Goal: Task Accomplishment & Management: Use online tool/utility

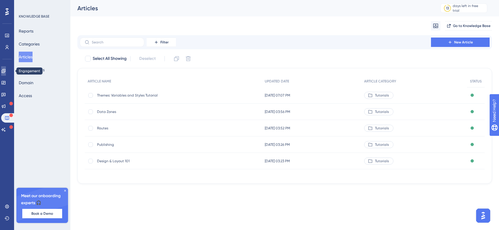
click at [6, 71] on icon at bounding box center [3, 71] width 5 height 5
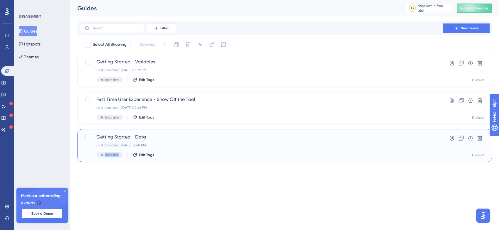
drag, startPoint x: 212, startPoint y: 141, endPoint x: 214, endPoint y: 161, distance: 20.7
click at [214, 161] on div "Getting Started - Data Last Updated: [DATE] 12:48 PM Inactive Edit Tags Hyperli…" at bounding box center [284, 145] width 414 height 33
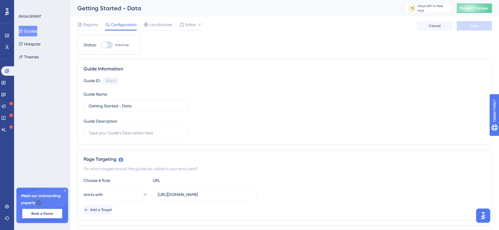
click at [33, 30] on button "Guides" at bounding box center [28, 31] width 18 height 11
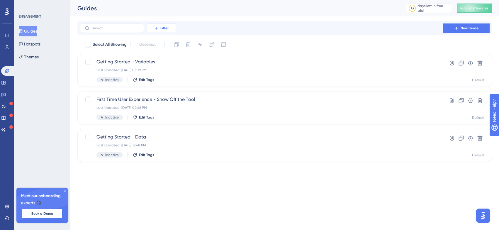
click at [160, 28] on button "Filter" at bounding box center [161, 27] width 29 height 9
click at [180, 14] on div "Guides 13 days left in free trial Click to see upgrade options Publish Changes" at bounding box center [284, 8] width 429 height 16
click at [65, 191] on icon at bounding box center [65, 191] width 4 height 4
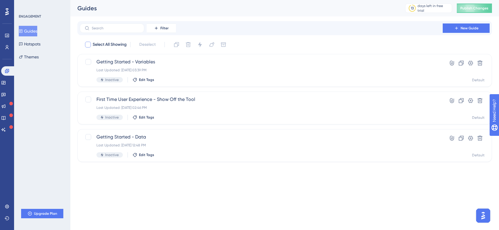
click at [89, 46] on div at bounding box center [88, 45] width 6 height 6
checkbox input "true"
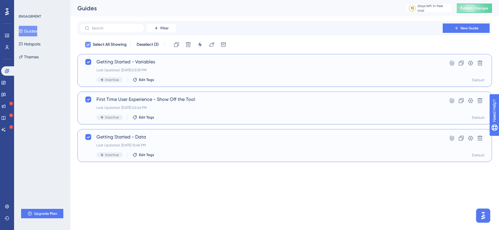
click at [88, 43] on icon at bounding box center [88, 44] width 4 height 5
checkbox input "false"
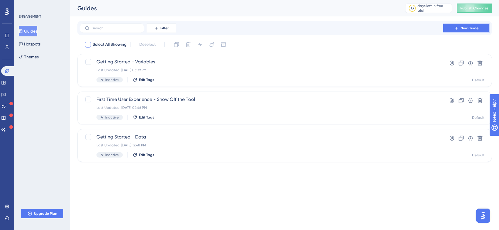
click at [459, 31] on button "New Guide" at bounding box center [466, 27] width 47 height 9
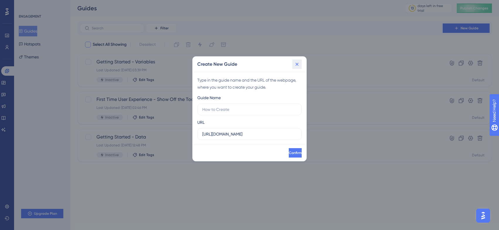
click at [298, 65] on icon at bounding box center [296, 64] width 3 height 3
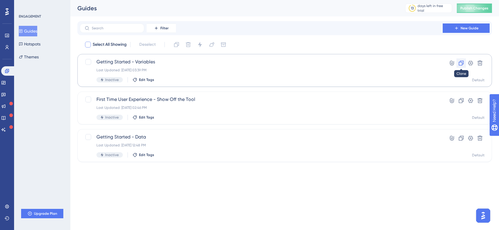
click at [460, 61] on icon at bounding box center [461, 63] width 5 height 5
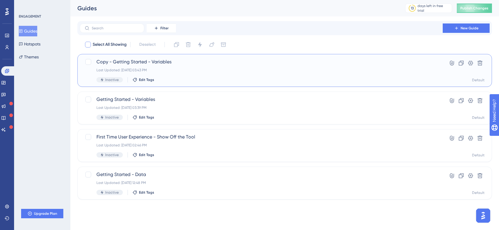
click at [165, 62] on span "Copy - Getting Started - Variables" at bounding box center [260, 61] width 329 height 7
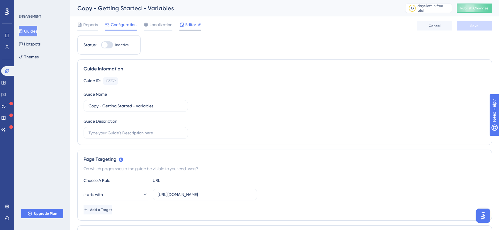
click at [191, 24] on span "Editor" at bounding box center [190, 24] width 11 height 7
click at [34, 57] on button "Themes" at bounding box center [29, 57] width 20 height 11
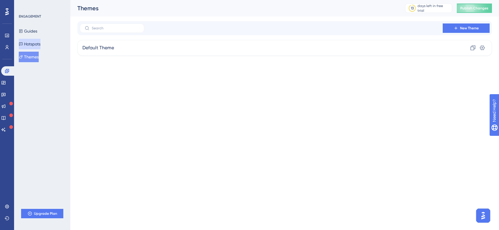
click at [34, 42] on button "Hotspots" at bounding box center [30, 44] width 22 height 11
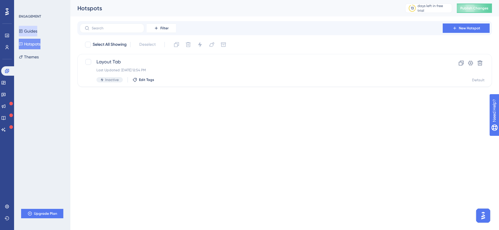
click at [32, 30] on button "Guides" at bounding box center [28, 31] width 18 height 11
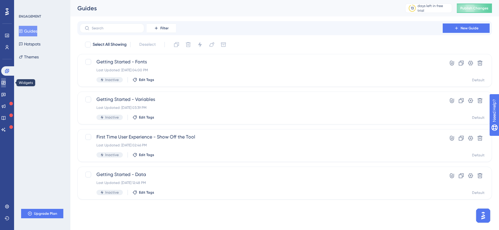
click at [5, 83] on icon at bounding box center [3, 83] width 4 height 4
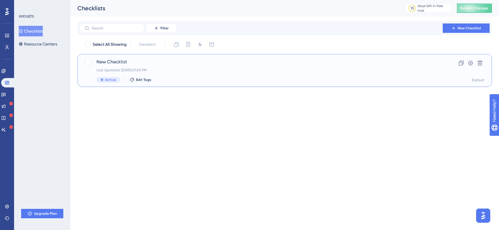
click at [118, 59] on span "New Checklist" at bounding box center [260, 61] width 329 height 7
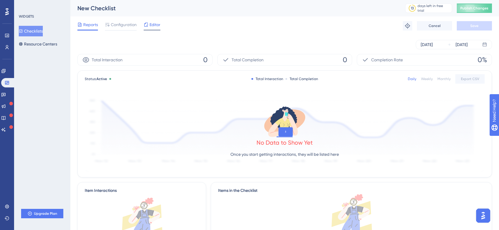
click at [152, 25] on span "Editor" at bounding box center [154, 24] width 11 height 7
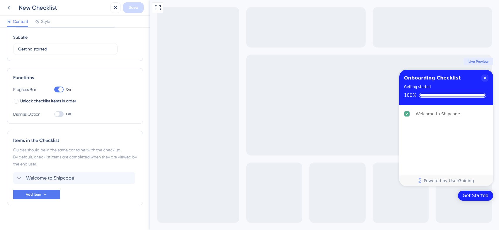
scroll to position [52, 0]
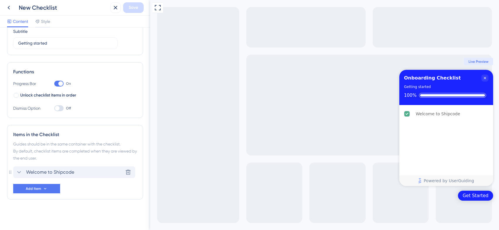
click at [25, 170] on div "Welcome to Shipcode" at bounding box center [45, 172] width 59 height 7
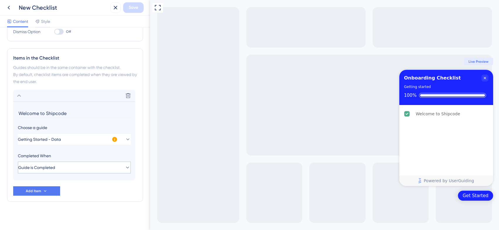
scroll to position [130, 0]
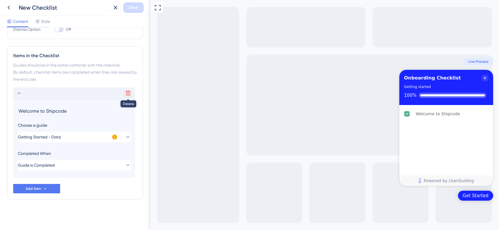
click at [130, 89] on button at bounding box center [127, 93] width 9 height 9
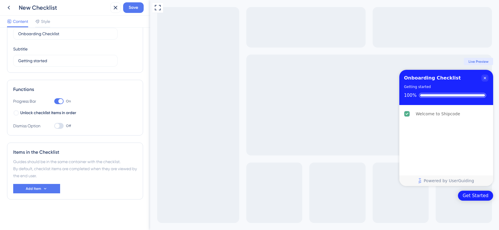
scroll to position [34, 0]
click at [38, 187] on span "Add Item" at bounding box center [33, 188] width 15 height 5
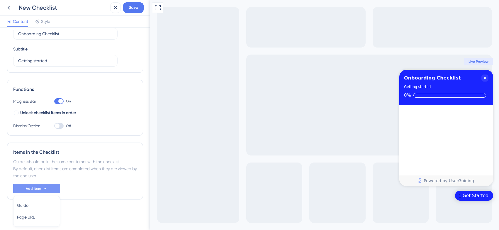
scroll to position [54, 0]
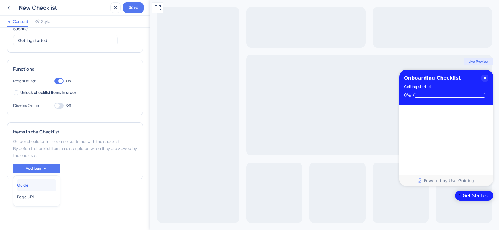
click at [28, 184] on span "Guide" at bounding box center [22, 184] width 11 height 7
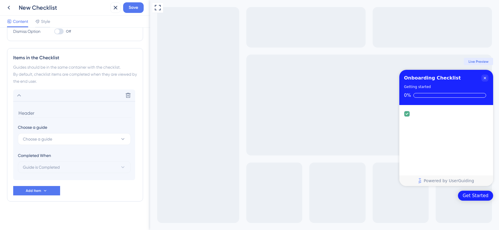
scroll to position [130, 0]
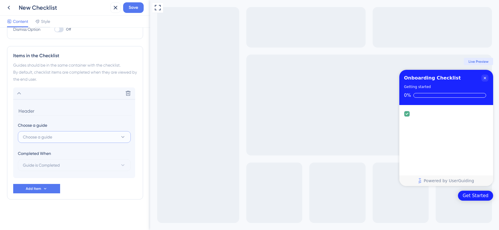
click at [43, 137] on span "Choose a guide" at bounding box center [37, 136] width 29 height 7
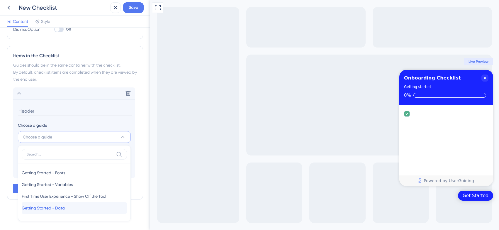
click at [49, 209] on span "Getting Started - Data" at bounding box center [43, 207] width 43 height 7
type input "Getting Started - Data"
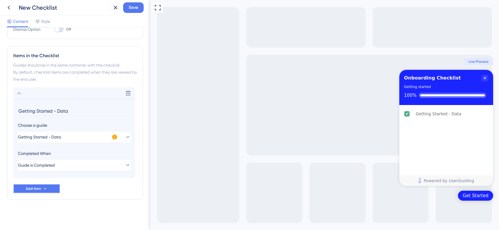
click at [37, 187] on span "Add Item" at bounding box center [33, 188] width 15 height 5
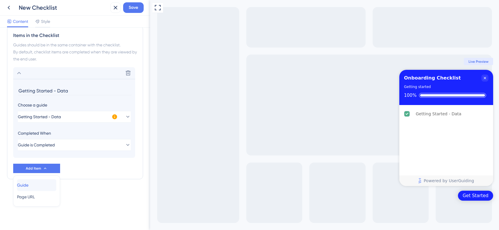
click at [28, 186] on span "Guide" at bounding box center [22, 184] width 11 height 7
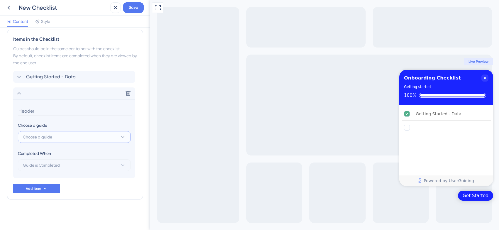
click at [43, 138] on span "Choose a guide" at bounding box center [37, 136] width 29 height 7
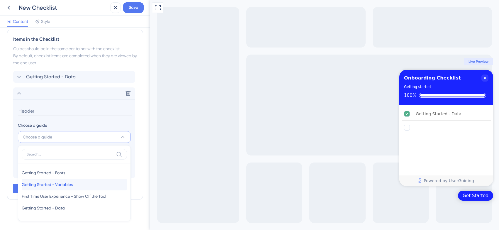
click at [49, 183] on span "Getting Started - Variables" at bounding box center [47, 184] width 51 height 7
type input "Getting Started - Variables"
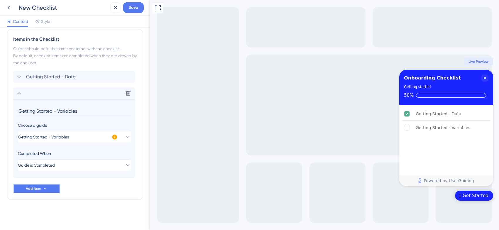
click at [43, 187] on icon at bounding box center [45, 188] width 5 height 5
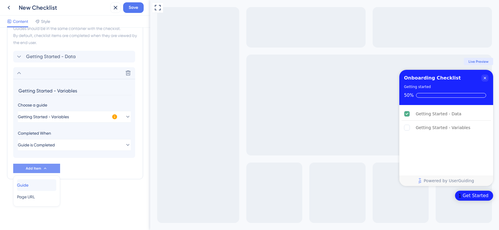
click at [35, 185] on div "Guide Guide" at bounding box center [36, 185] width 39 height 12
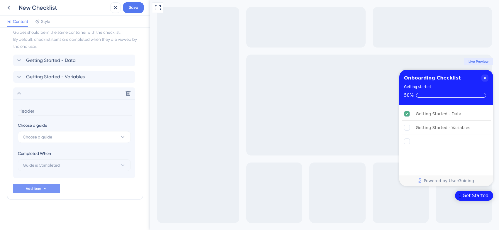
scroll to position [163, 0]
click at [43, 135] on span "Choose a guide" at bounding box center [37, 136] width 29 height 7
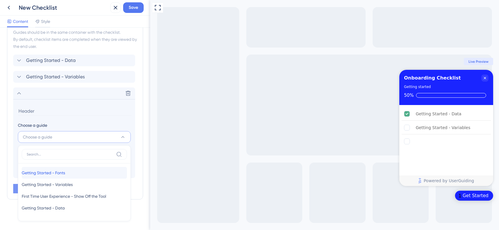
click at [55, 171] on span "Getting Started - Fonts" at bounding box center [43, 172] width 43 height 7
type input "Getting Started - Fonts"
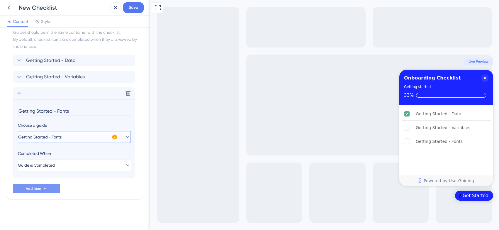
click at [125, 136] on icon at bounding box center [128, 137] width 6 height 6
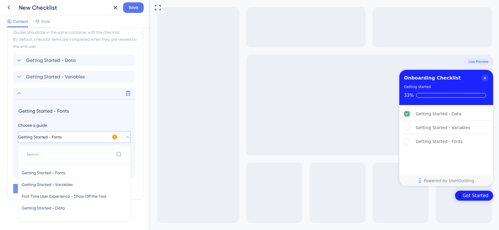
click at [125, 136] on icon at bounding box center [128, 137] width 6 height 6
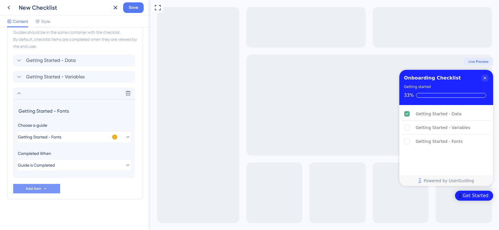
scroll to position [156, 0]
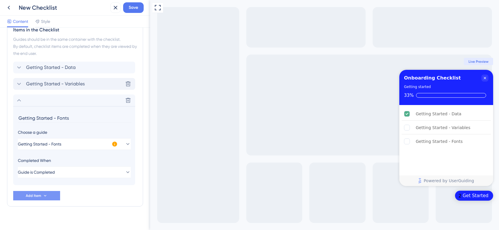
click at [21, 85] on icon at bounding box center [19, 83] width 7 height 7
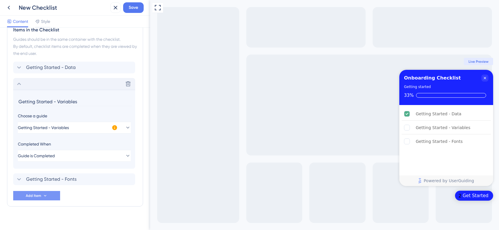
scroll to position [163, 0]
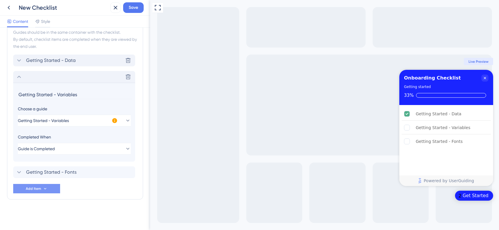
click at [18, 61] on icon at bounding box center [19, 60] width 4 height 2
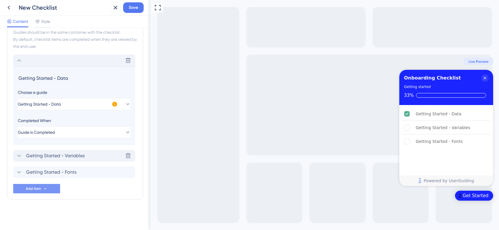
click at [41, 153] on span "Getting Started - Variables" at bounding box center [55, 155] width 59 height 7
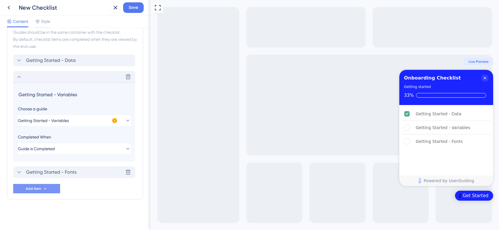
click at [43, 170] on span "Getting Started - Fonts" at bounding box center [51, 172] width 50 height 7
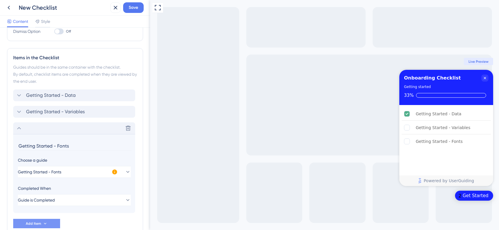
scroll to position [118, 0]
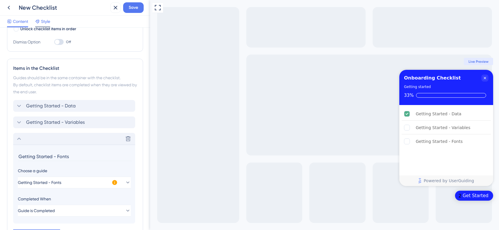
click at [47, 22] on span "Style" at bounding box center [45, 21] width 9 height 7
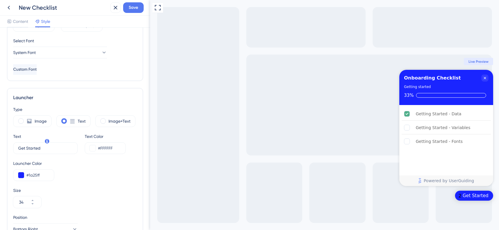
scroll to position [89, 0]
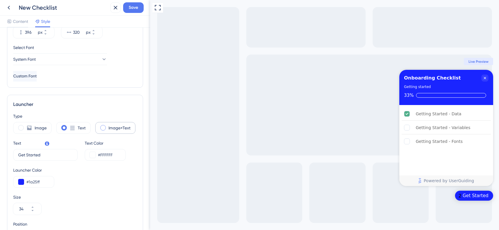
click at [103, 128] on span at bounding box center [103, 128] width 6 height 6
click at [108, 126] on input "radio" at bounding box center [108, 126] width 0 height 0
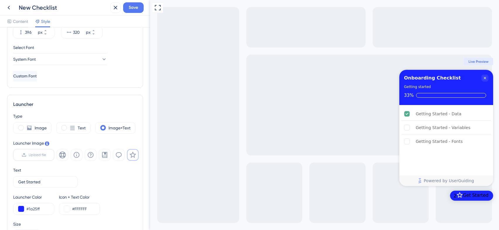
click at [37, 156] on span "Upload file" at bounding box center [37, 154] width 17 height 5
click at [46, 155] on input "Upload file" at bounding box center [46, 155] width 0 height 0
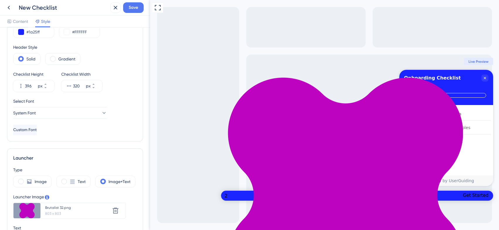
scroll to position [33, 0]
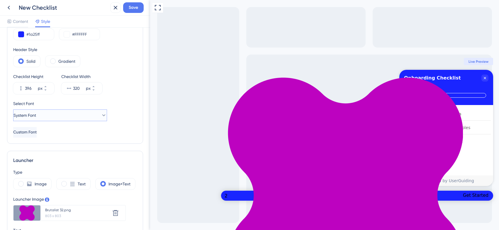
click at [31, 117] on span "System Font" at bounding box center [24, 115] width 23 height 7
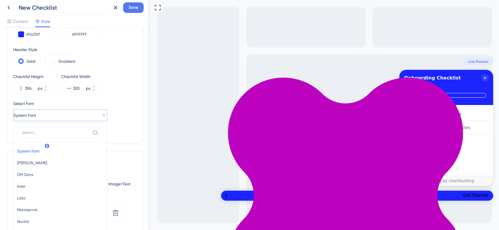
scroll to position [87, 0]
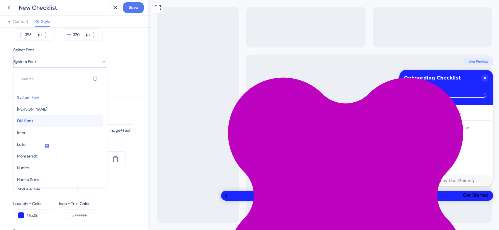
click at [29, 120] on span "DM Sans" at bounding box center [25, 120] width 16 height 7
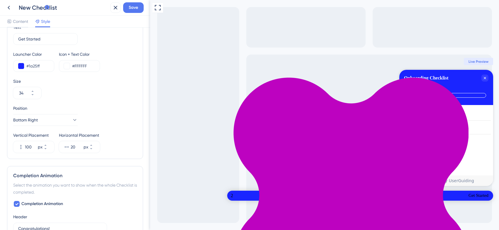
scroll to position [275, 0]
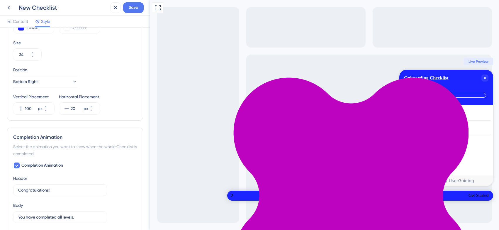
click at [44, 7] on div "New Checklist" at bounding box center [63, 8] width 89 height 8
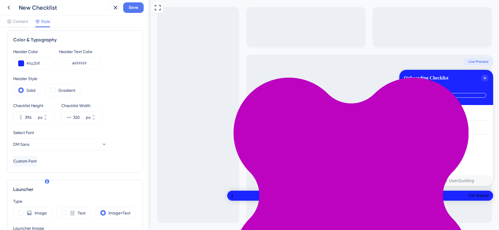
scroll to position [0, 0]
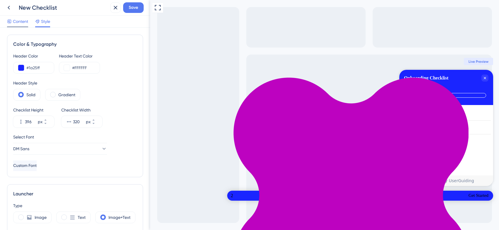
click at [20, 23] on span "Content" at bounding box center [20, 21] width 15 height 7
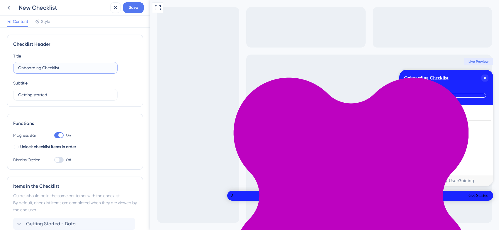
click at [49, 68] on input "Onboarding Checklist" at bounding box center [65, 67] width 94 height 6
click at [133, 9] on span "Save" at bounding box center [133, 7] width 9 height 7
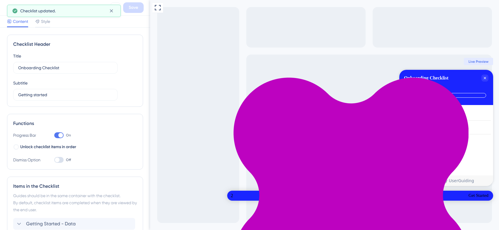
click at [477, 62] on span "Live Preview" at bounding box center [478, 61] width 20 height 5
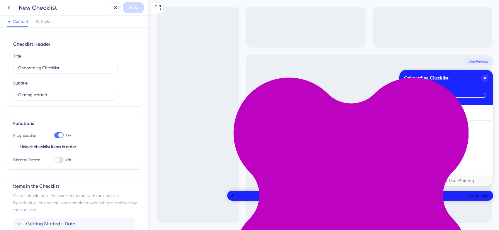
click at [470, 196] on div "Get Started" at bounding box center [478, 196] width 20 height 6
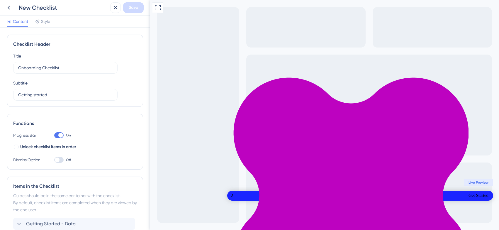
click at [470, 196] on div "Get Started" at bounding box center [478, 196] width 20 height 6
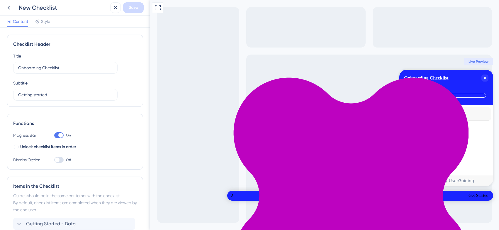
click at [434, 113] on div "Getting Started - Data" at bounding box center [434, 113] width 36 height 7
click at [456, 113] on div "Getting Started - Data is complete." at bounding box center [454, 114] width 5 height 6
click at [483, 78] on icon "Close Checklist" at bounding box center [484, 78] width 5 height 5
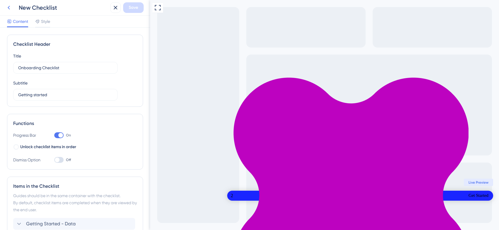
click at [8, 8] on icon at bounding box center [9, 8] width 2 height 4
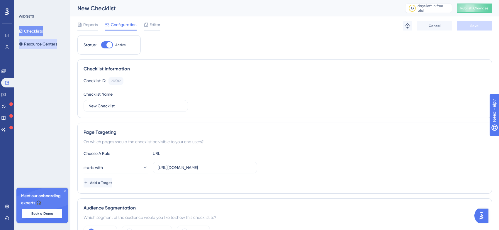
click at [41, 44] on button "Resource Centers" at bounding box center [38, 44] width 38 height 11
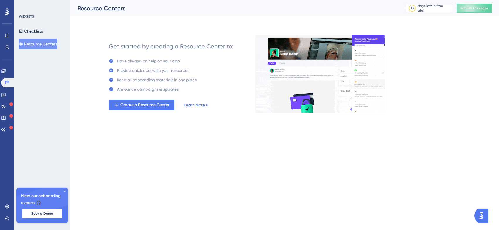
click at [119, 0] on html "Performance Users Engagement Widgets Feedback Product Updates Knowledge Base AI…" at bounding box center [249, 0] width 499 height 0
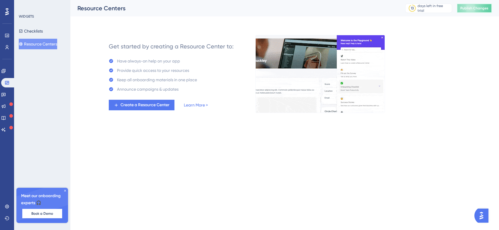
click at [470, 9] on span "Publish Changes" at bounding box center [474, 8] width 28 height 5
